Goal: Transaction & Acquisition: Subscribe to service/newsletter

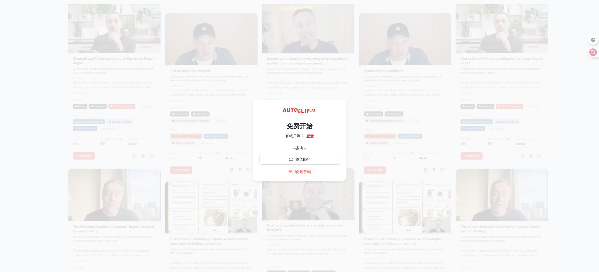
click at [310, 135] on font "登录" at bounding box center [310, 136] width 8 height 4
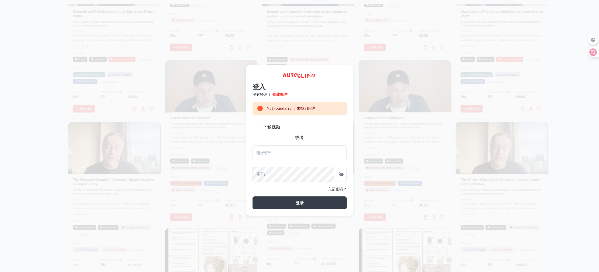
click at [326, 138] on div "- 或者 -" at bounding box center [299, 138] width 94 height 6
click at [276, 154] on input "电子邮件" at bounding box center [299, 152] width 94 height 15
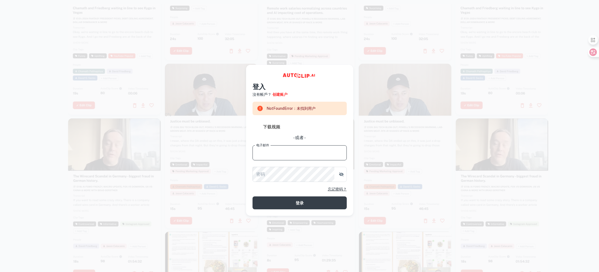
type input "[EMAIL_ADDRESS][DOMAIN_NAME]"
click at [283, 93] on font "创建账户" at bounding box center [279, 94] width 15 height 4
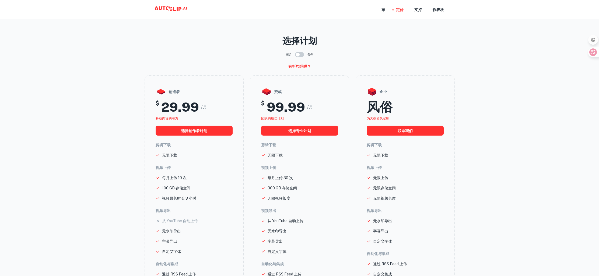
click at [215, 20] on main "选择计划 每月 每年 有折扣码吗？ 创造者 $ 29.99 /月 释放内容的潜力 选择创作者计划 剪辑下载 无限下载 视频上传 每月上传 10 次 100 G…" at bounding box center [299, 175] width 599 height 343
click at [164, 8] on icon at bounding box center [161, 8] width 14 height 4
